Goal: Task Accomplishment & Management: Manage account settings

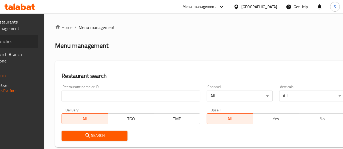
click at [34, 43] on span "Branches" at bounding box center [14, 41] width 39 height 7
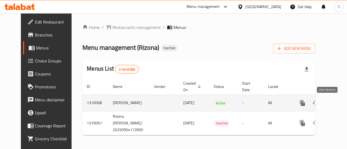
click at [338, 106] on icon "enhanced table" at bounding box center [341, 103] width 7 height 7
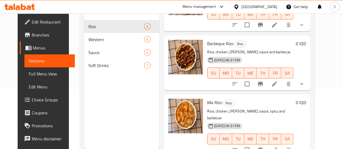
scroll to position [76, 0]
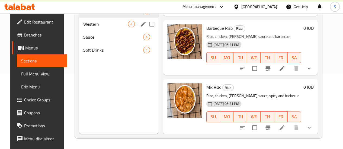
click at [96, 27] on span "Western" at bounding box center [105, 24] width 45 height 7
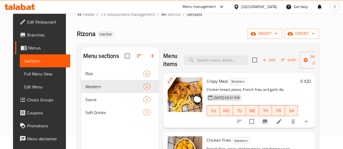
scroll to position [11, 0]
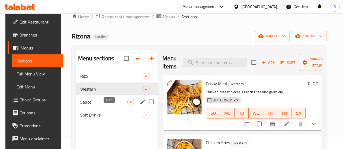
click at [127, 105] on div "4" at bounding box center [130, 102] width 7 height 7
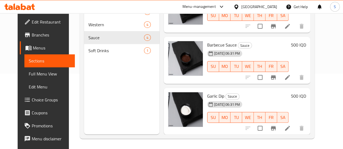
scroll to position [76, 0]
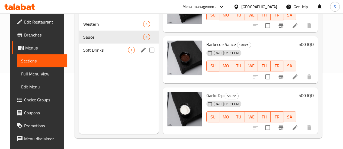
click at [94, 57] on div "Soft Drinks 1" at bounding box center [119, 50] width 80 height 13
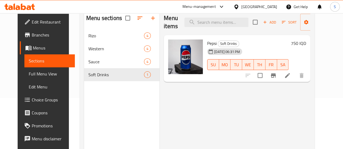
scroll to position [51, 0]
